Goal: Task Accomplishment & Management: Manage account settings

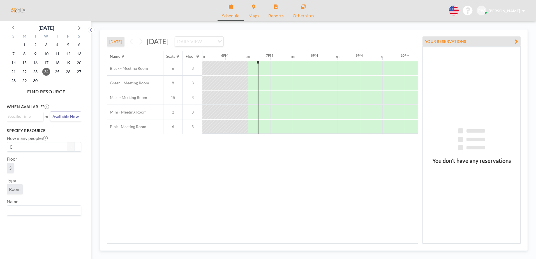
scroll to position [0, 807]
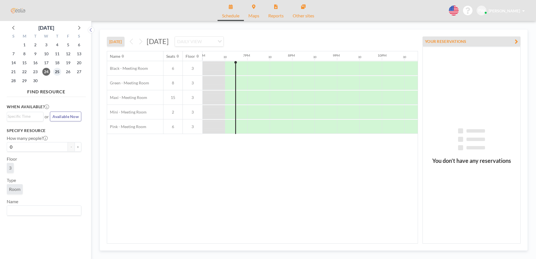
click at [58, 71] on span "25" at bounding box center [57, 72] width 8 height 8
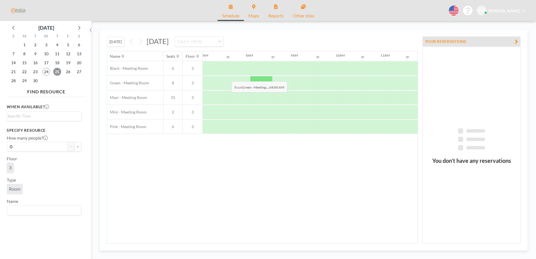
scroll to position [0, 336]
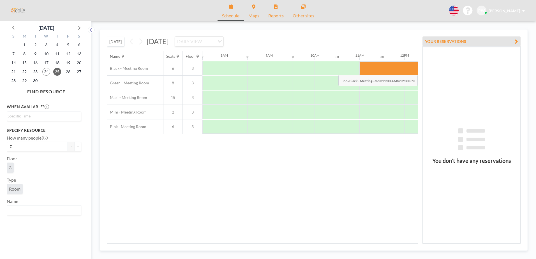
drag, startPoint x: 368, startPoint y: 71, endPoint x: 412, endPoint y: 71, distance: 43.7
click at [412, 71] on div at bounding box center [392, 68] width 67 height 14
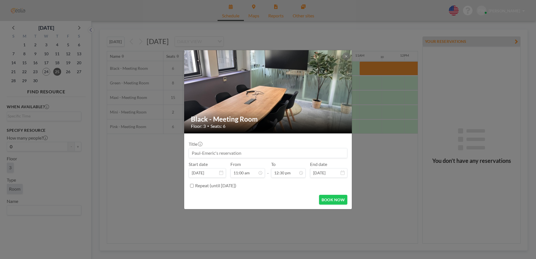
click at [243, 153] on input at bounding box center [268, 153] width 158 height 10
paste input "WAMS | Weekly Area Managers & Sales"
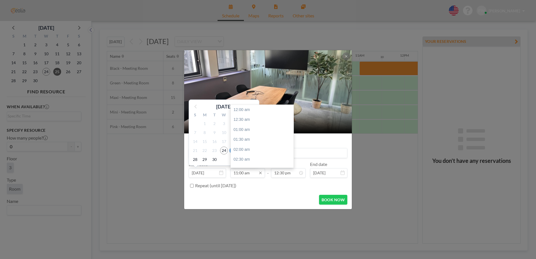
scroll to position [219, 0]
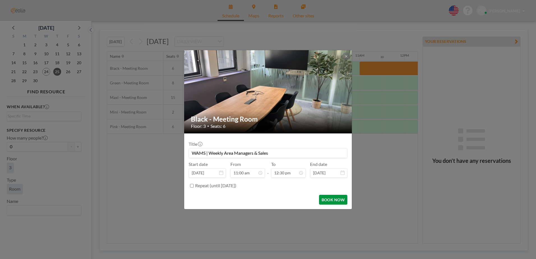
type input "WAMS | Weekly Area Managers & Sales"
click at [327, 199] on button "BOOK NOW" at bounding box center [333, 200] width 28 height 10
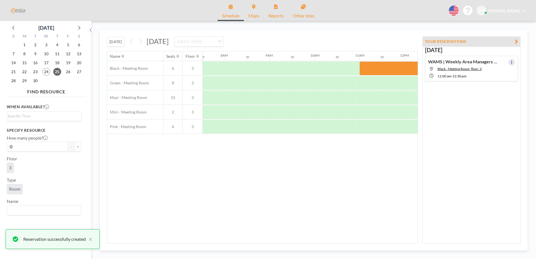
click at [510, 63] on icon at bounding box center [511, 63] width 2 height 4
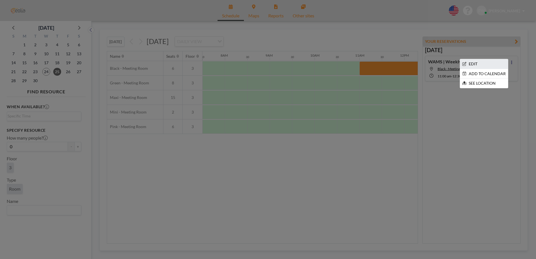
click at [483, 65] on li "EDIT" at bounding box center [484, 64] width 48 height 10
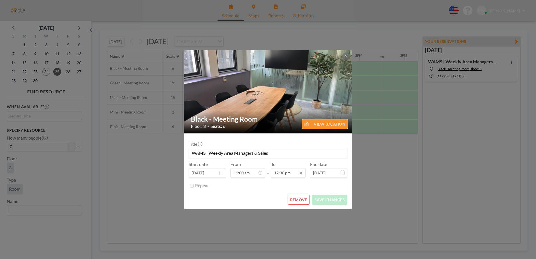
scroll to position [249, 0]
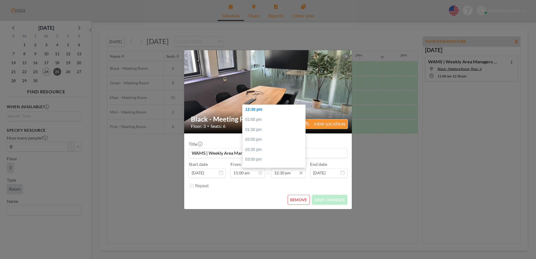
click at [291, 173] on input "12:30 pm" at bounding box center [288, 173] width 34 height 10
click at [253, 117] on div "12:00 pm" at bounding box center [275, 116] width 66 height 10
type input "12:00 pm"
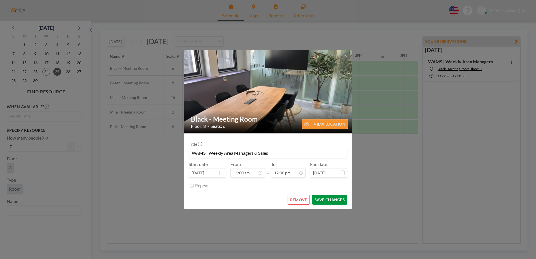
scroll to position [239, 0]
click at [318, 201] on button "SAVE CHANGES" at bounding box center [329, 200] width 35 height 10
